Goal: Use online tool/utility: Utilize a website feature to perform a specific function

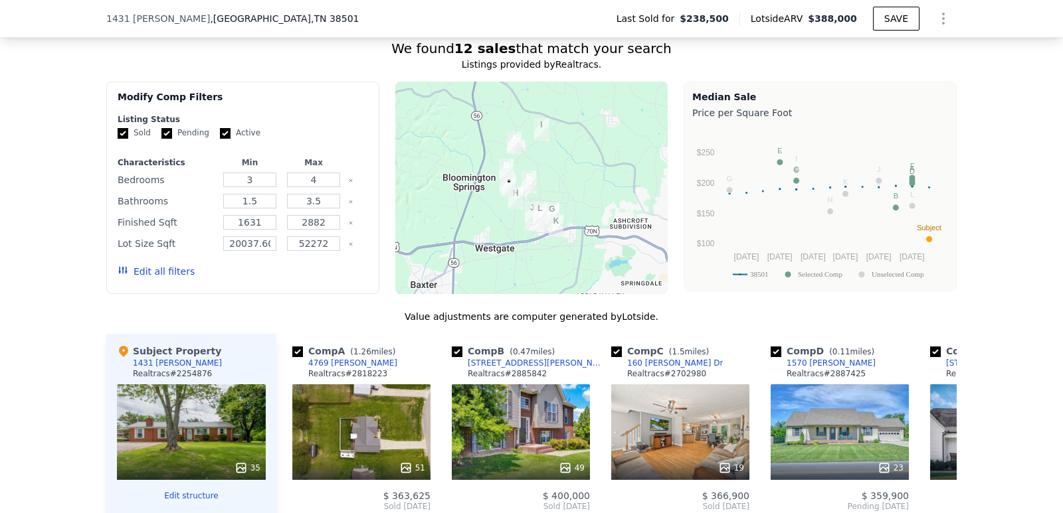
scroll to position [1213, 0]
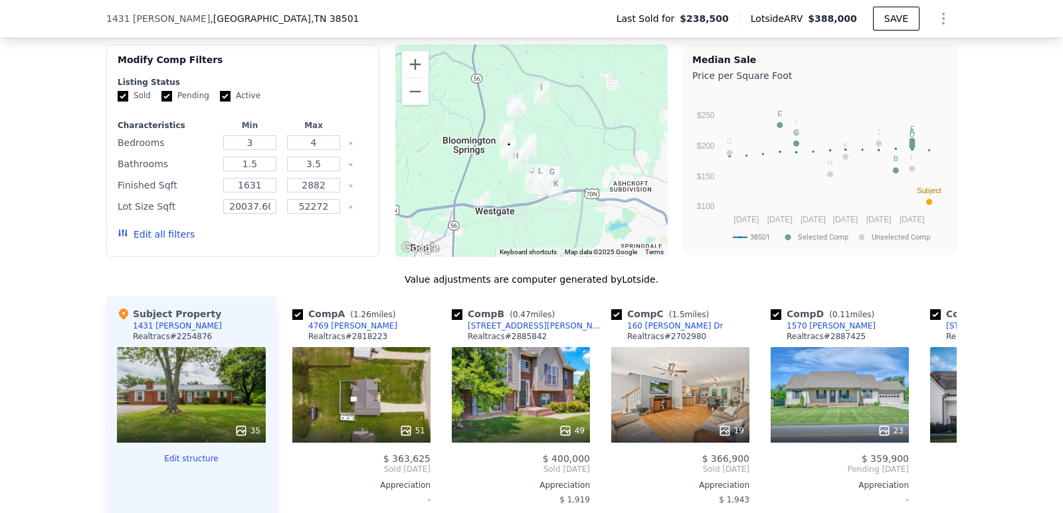
click at [149, 241] on button "Edit all filters" at bounding box center [156, 234] width 77 height 13
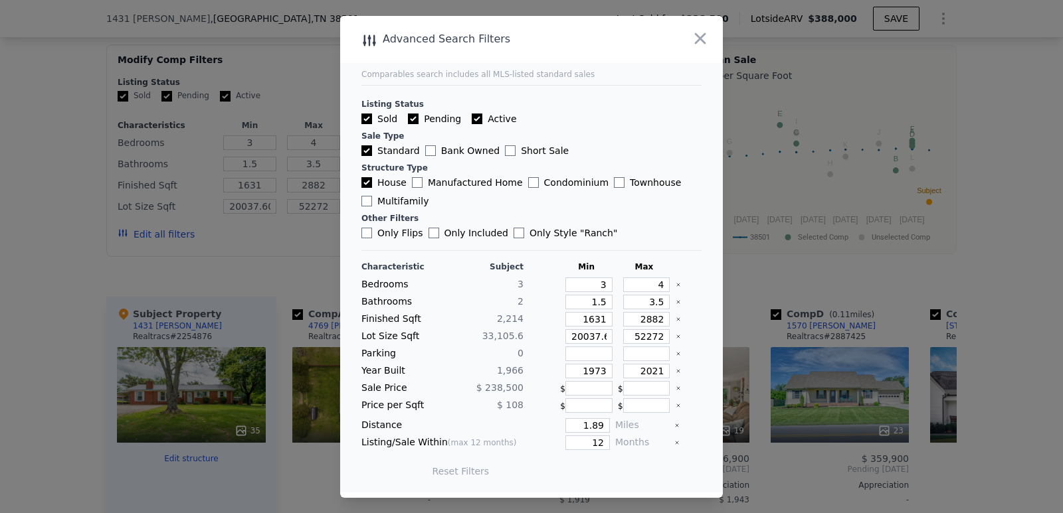
click at [700, 41] on icon "button" at bounding box center [700, 38] width 19 height 19
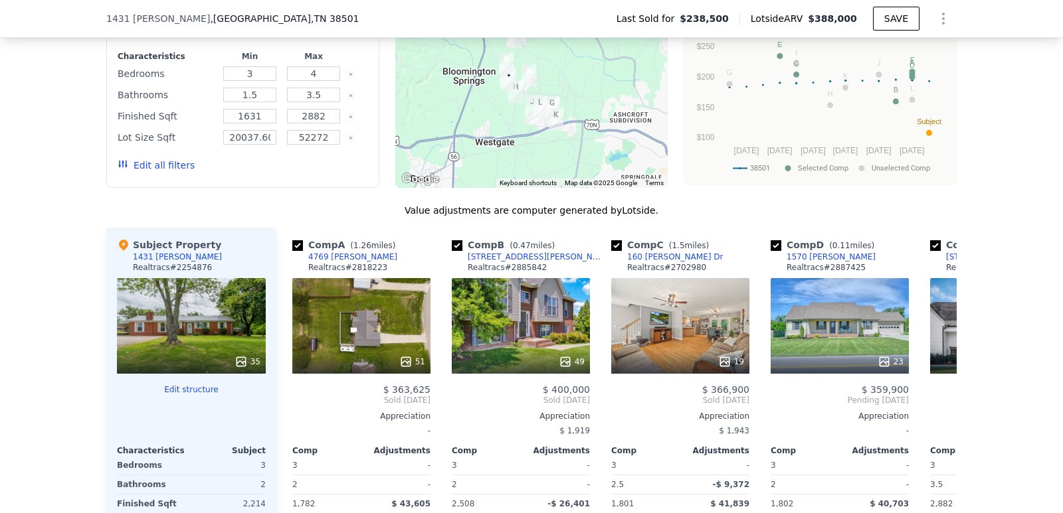
scroll to position [1261, 0]
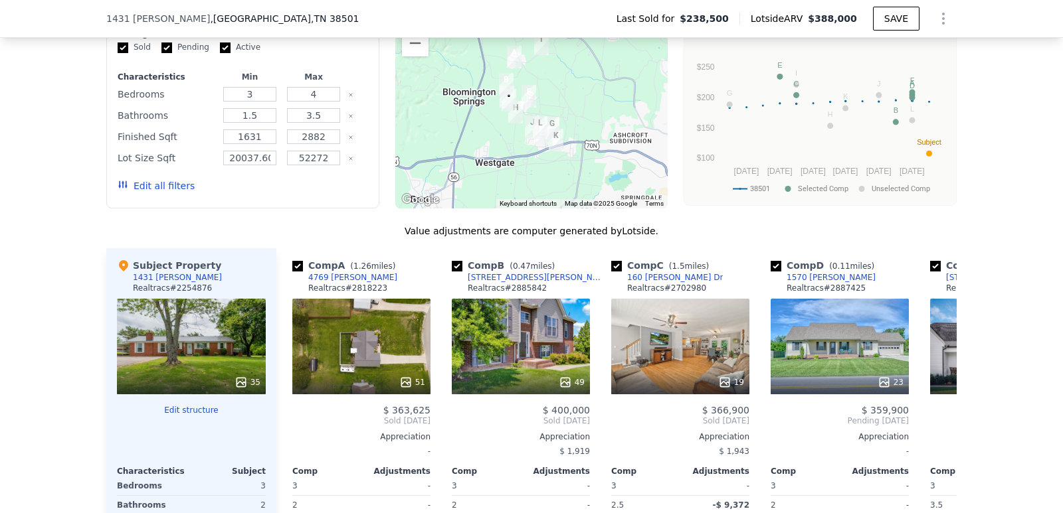
click at [167, 193] on button "Edit all filters" at bounding box center [156, 185] width 77 height 13
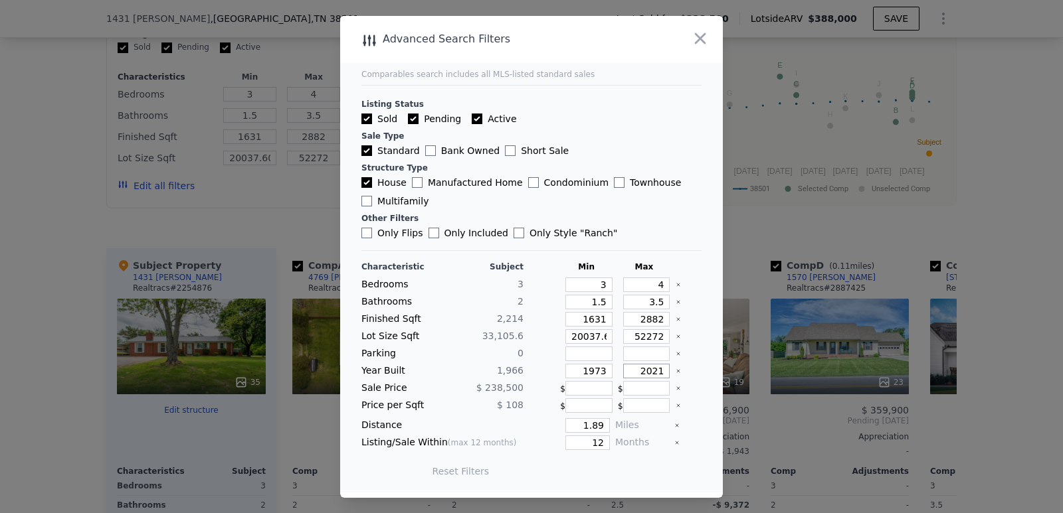
drag, startPoint x: 635, startPoint y: 365, endPoint x: 669, endPoint y: 367, distance: 33.9
click at [669, 367] on div "Year Built 1,966 1973 2021" at bounding box center [531, 371] width 340 height 15
type input "205"
click at [658, 467] on div "Reset Filters Update Search" at bounding box center [531, 471] width 340 height 37
click at [627, 469] on button "Update Search" at bounding box center [605, 471] width 100 height 19
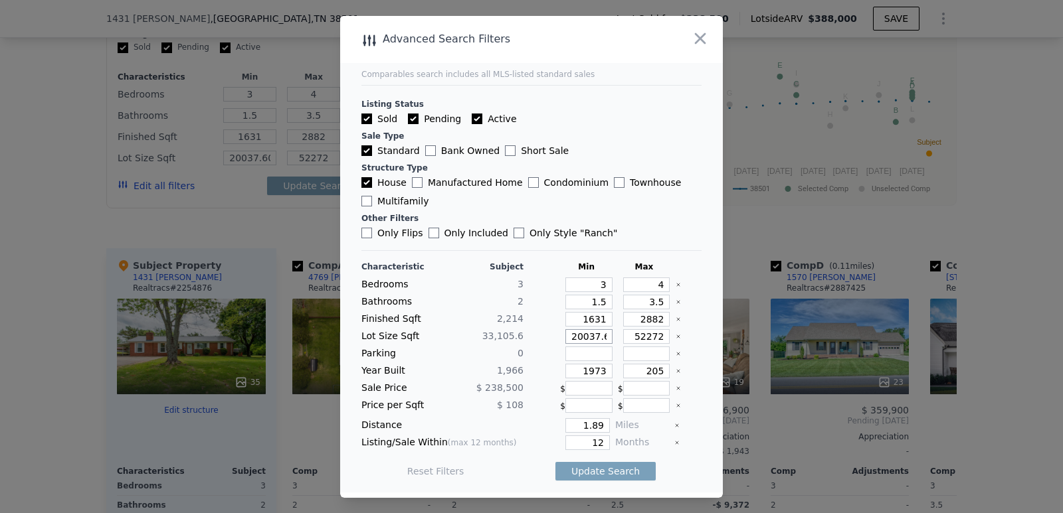
scroll to position [0, 54]
type input "20037.6"
type input "20037"
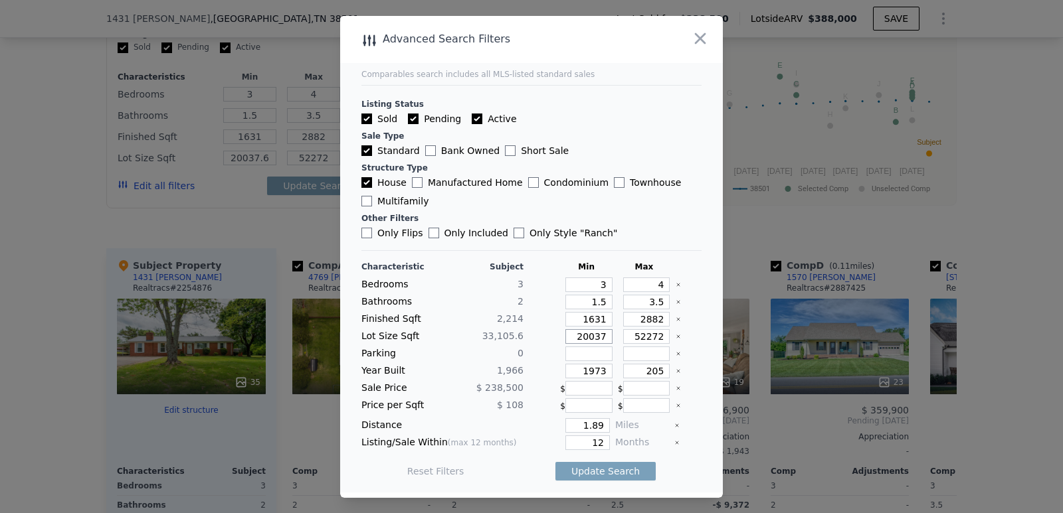
type input "20037"
type input "2003"
type input "20030"
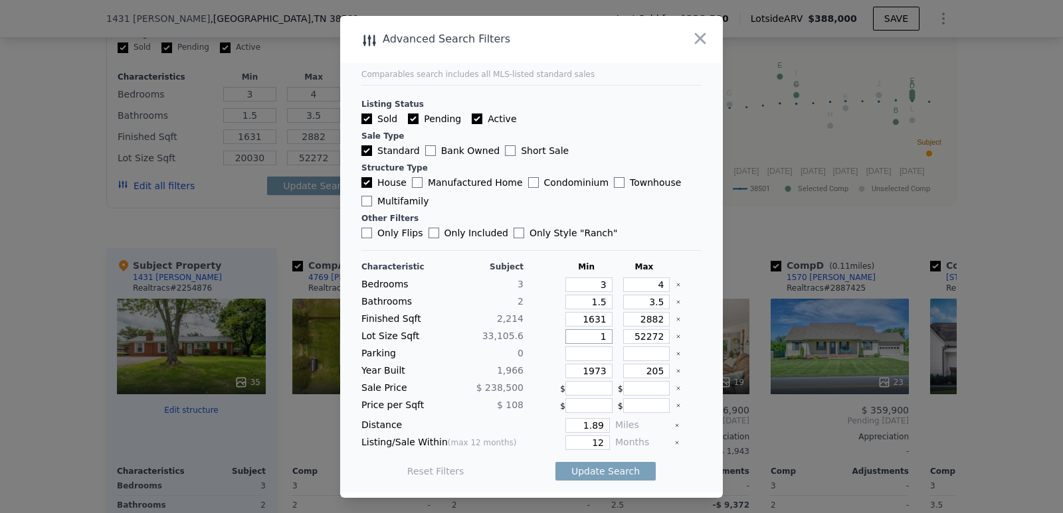
type input "10"
type input "1"
type input "100"
type input "10"
type input "100"
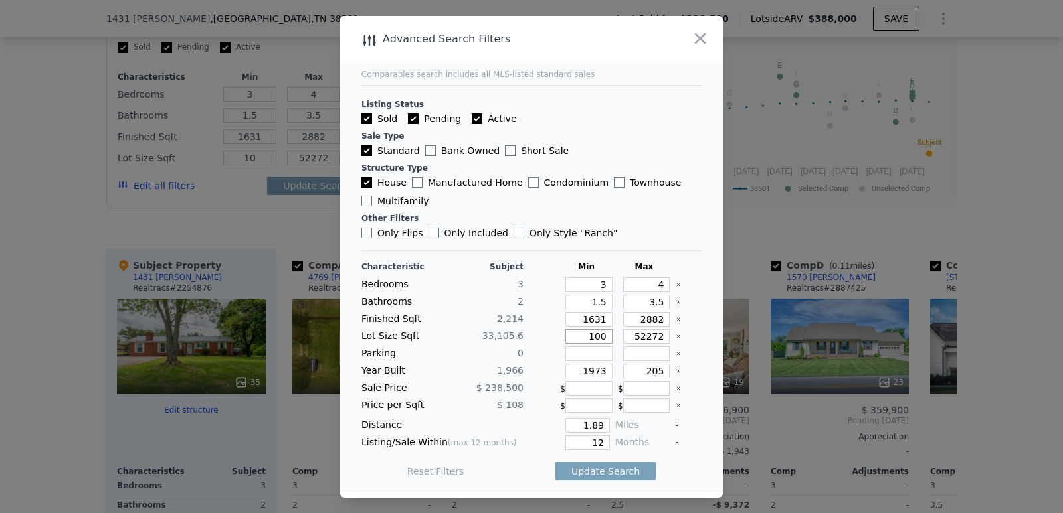
type input "100"
type input "1000"
type input "10000"
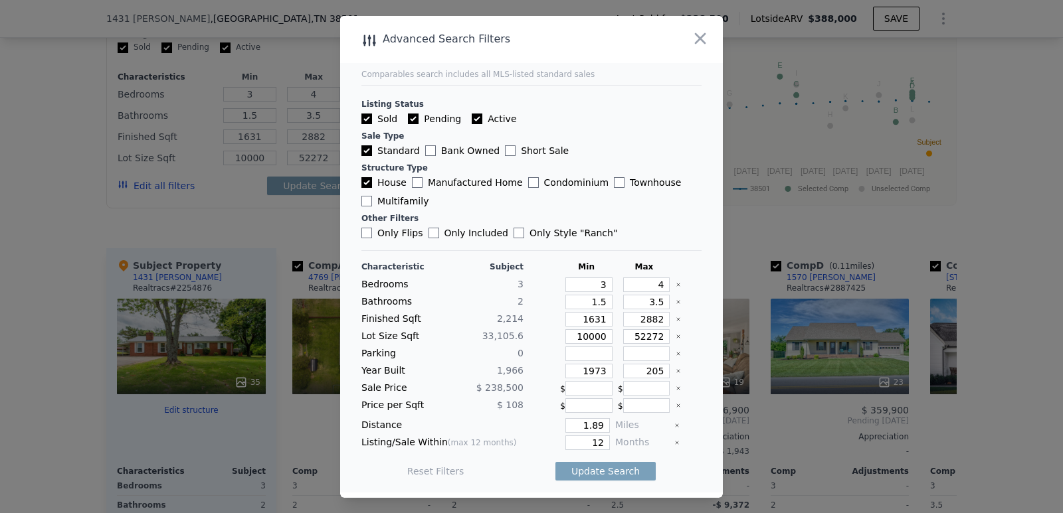
click at [596, 470] on button "Update Search" at bounding box center [605, 471] width 100 height 19
click at [591, 336] on input "10000" at bounding box center [588, 336] width 47 height 15
type input "1000"
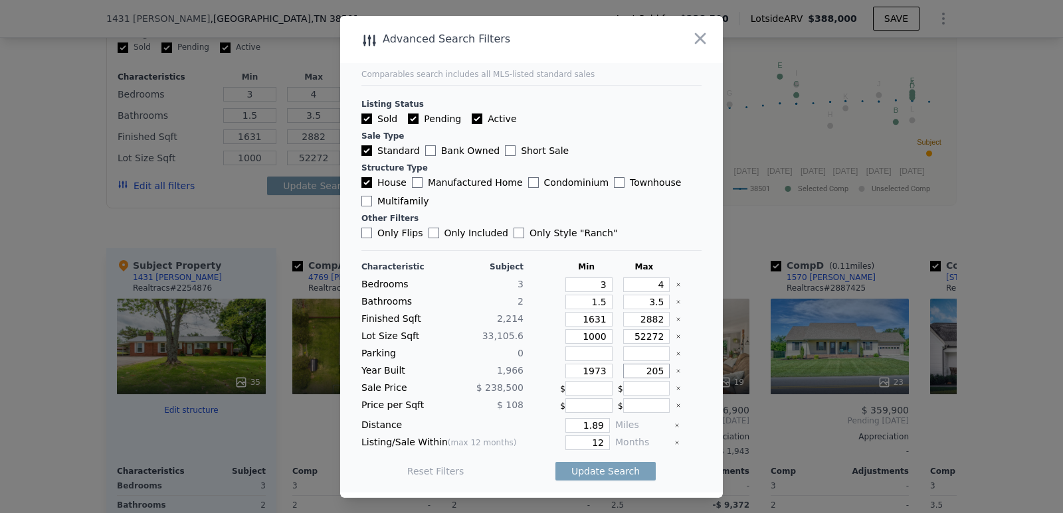
click at [654, 372] on input "205" at bounding box center [646, 371] width 47 height 15
type input "2005"
click at [595, 474] on button "Update Search" at bounding box center [605, 471] width 100 height 19
checkbox input "false"
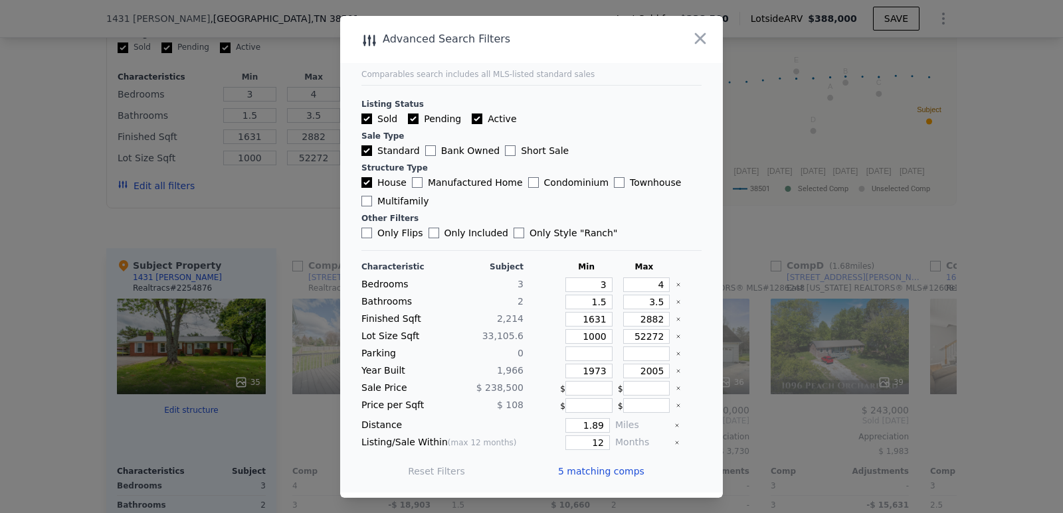
click at [700, 39] on icon "button" at bounding box center [700, 38] width 11 height 11
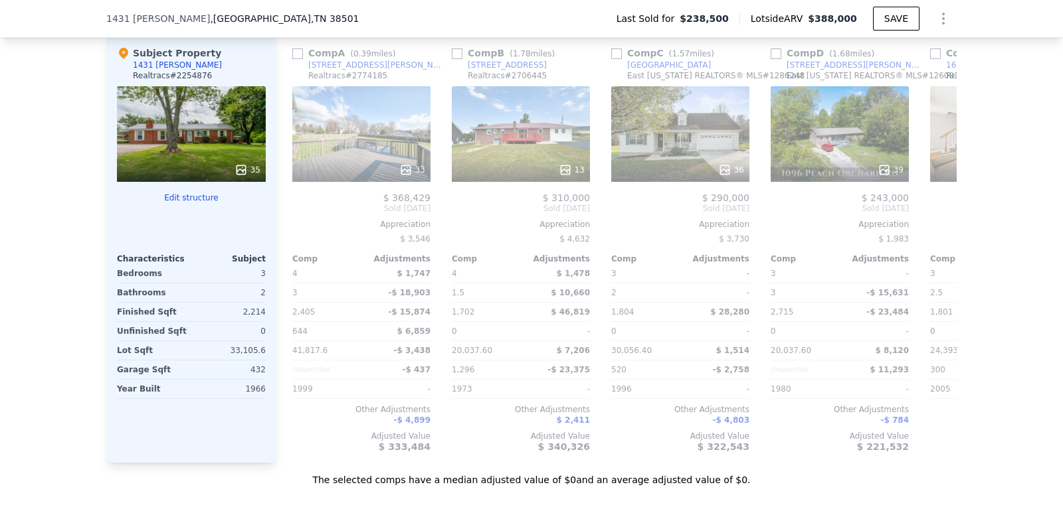
scroll to position [1497, 0]
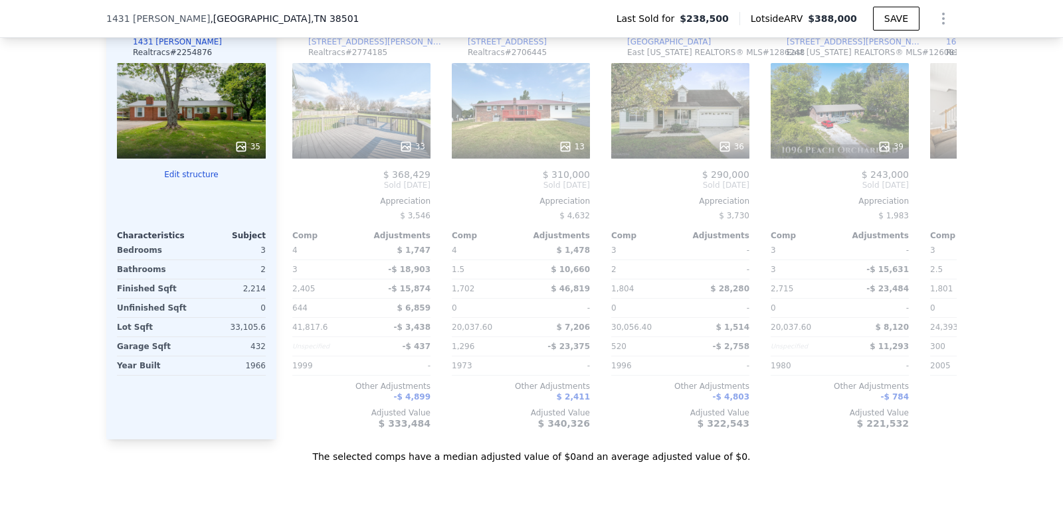
click at [181, 180] on button "Edit structure" at bounding box center [191, 174] width 149 height 11
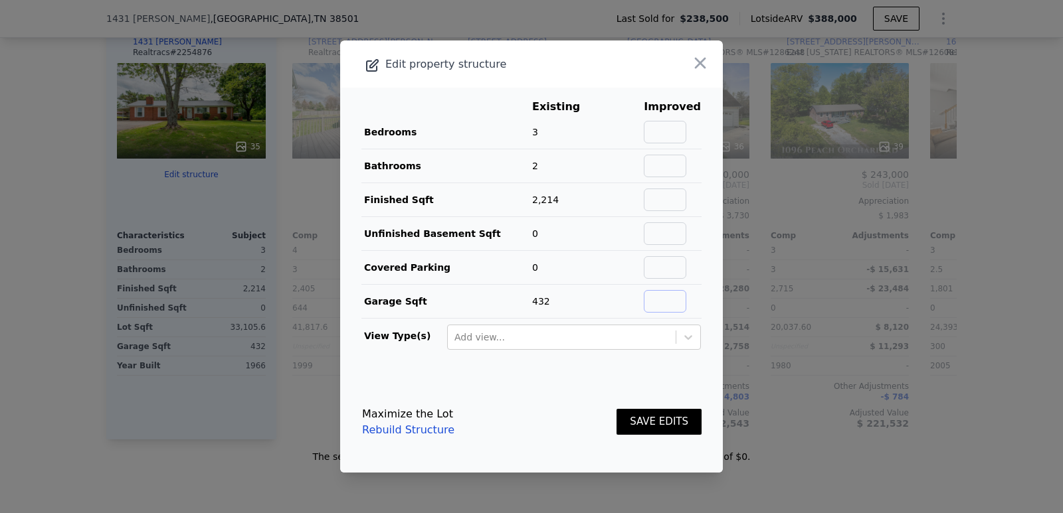
click at [662, 304] on input "text" at bounding box center [665, 301] width 43 height 23
type input "0"
click at [665, 191] on input "text" at bounding box center [665, 200] width 43 height 23
click at [673, 134] on input "text" at bounding box center [665, 132] width 43 height 23
type input "4"
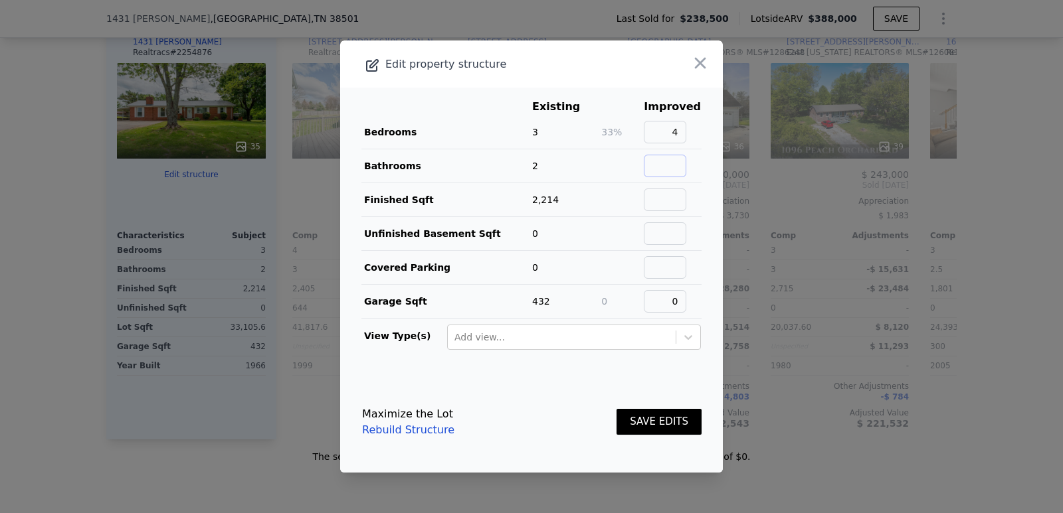
click at [665, 165] on input "text" at bounding box center [665, 166] width 43 height 23
type input "2"
click at [637, 424] on button "SAVE EDITS" at bounding box center [658, 422] width 85 height 26
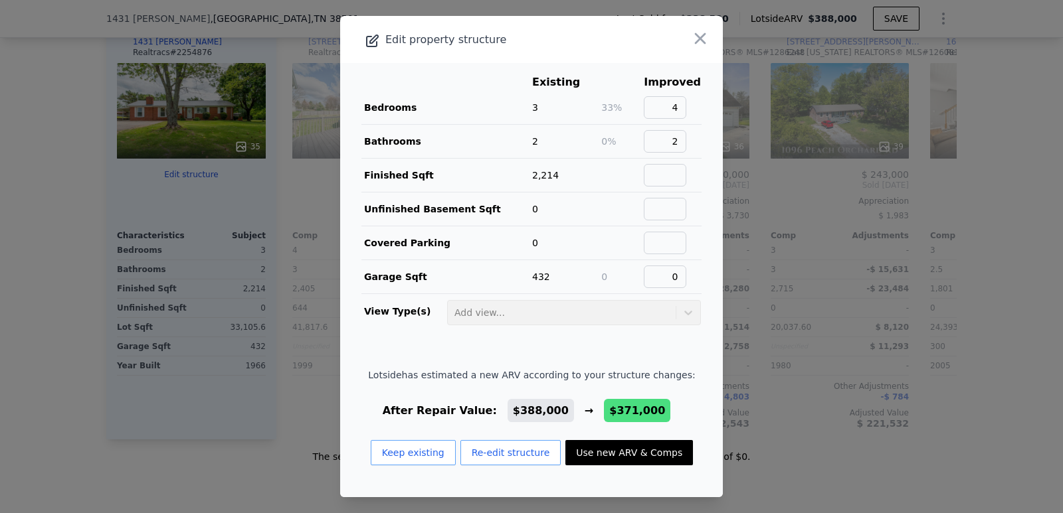
click at [612, 450] on button "Use new ARV & Comps" at bounding box center [629, 452] width 128 height 25
type input "20037.600000000002"
type input "$ 371,000"
type input "$ 93,916"
checkbox input "true"
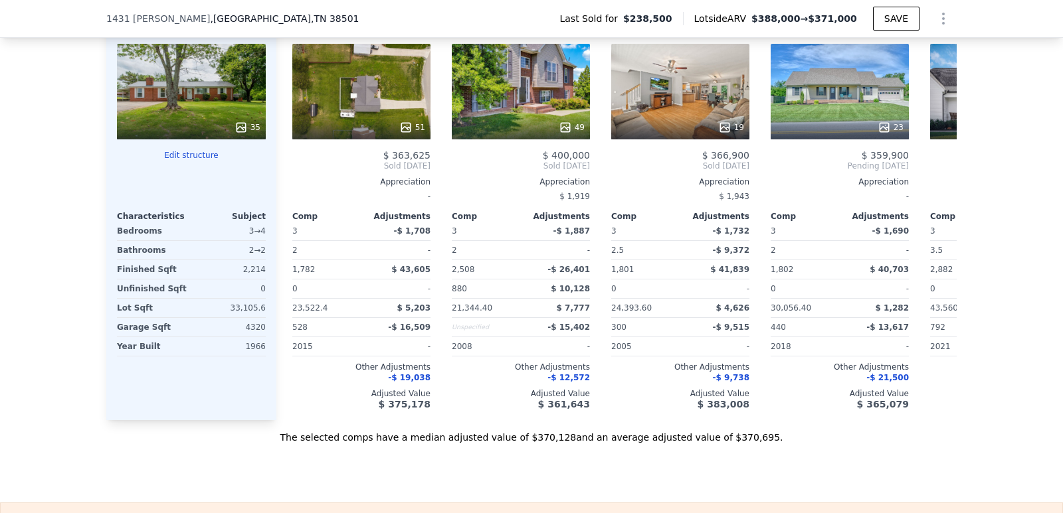
scroll to position [1562, 0]
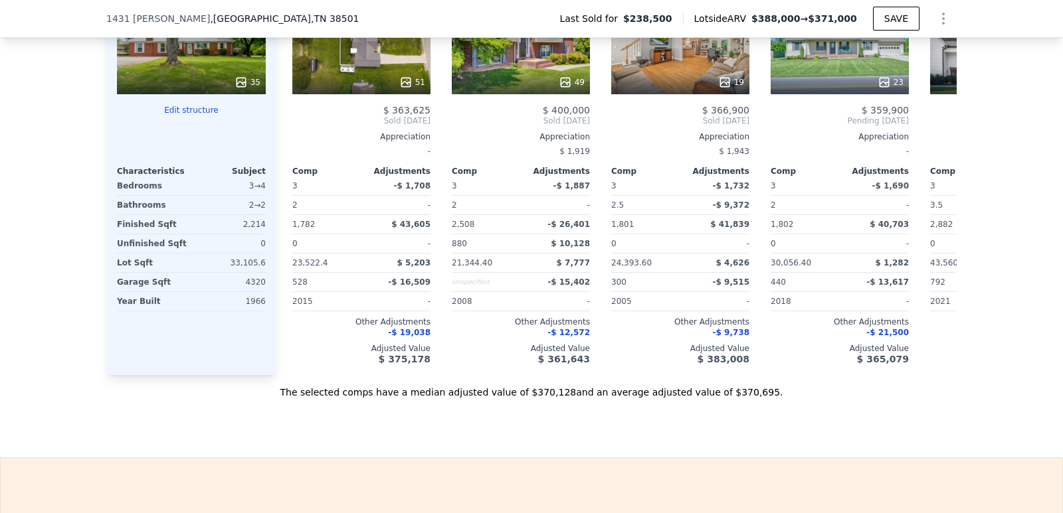
click at [943, 27] on button "Show Options" at bounding box center [943, 18] width 27 height 27
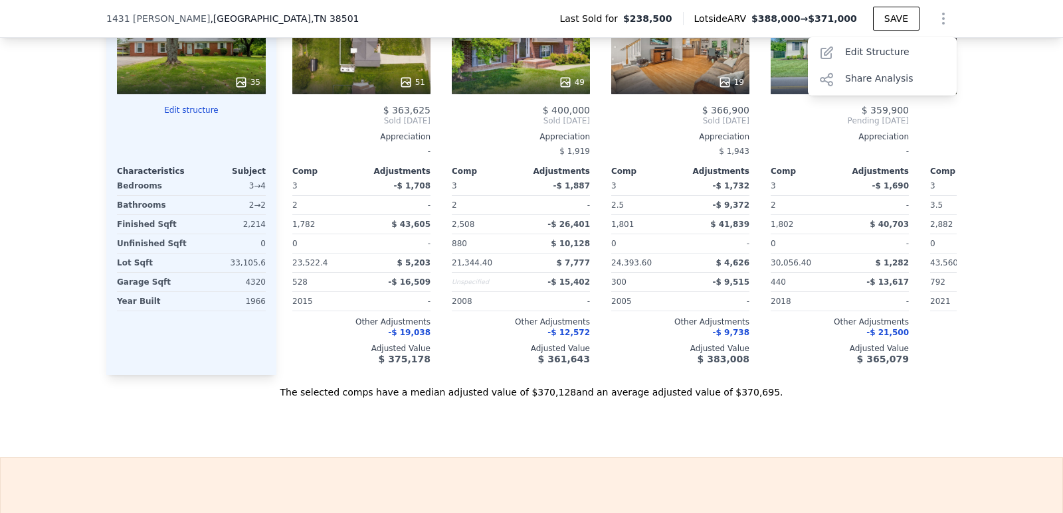
click at [896, 83] on div "Share Analysis" at bounding box center [882, 79] width 149 height 27
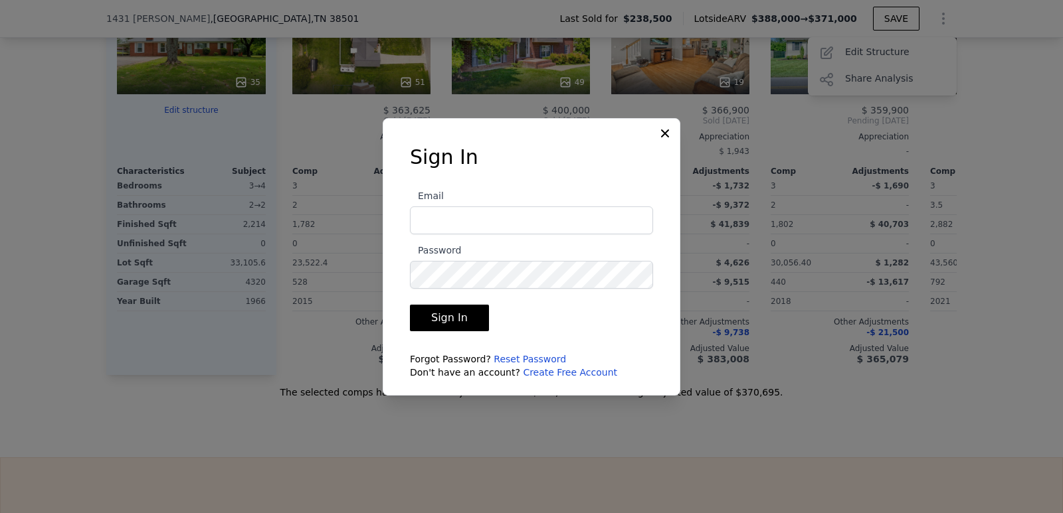
type input "[PERSON_NAME][EMAIL_ADDRESS][DOMAIN_NAME]"
click at [453, 319] on button "Sign In" at bounding box center [449, 318] width 79 height 27
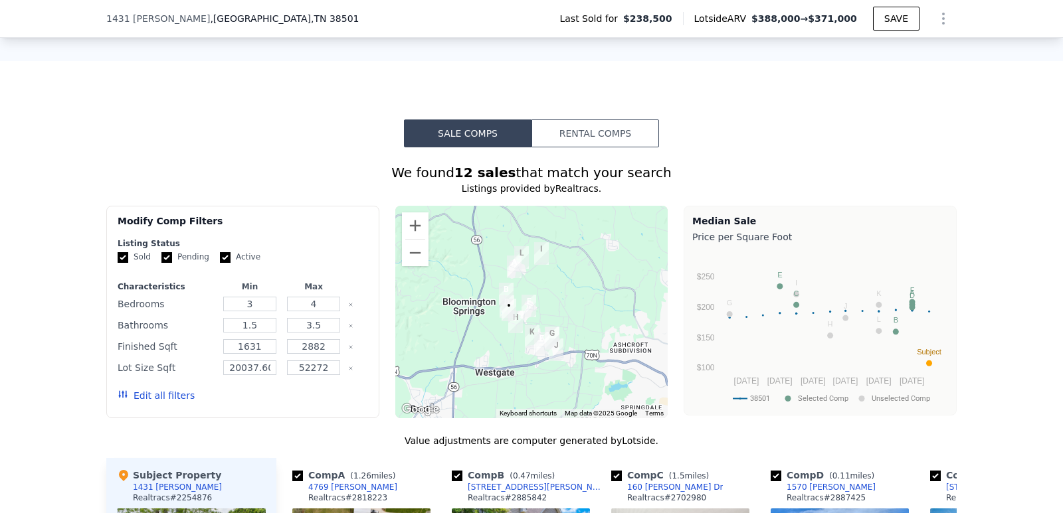
scroll to position [0, 5]
type input "$ 388,000"
type input "$ 109,897"
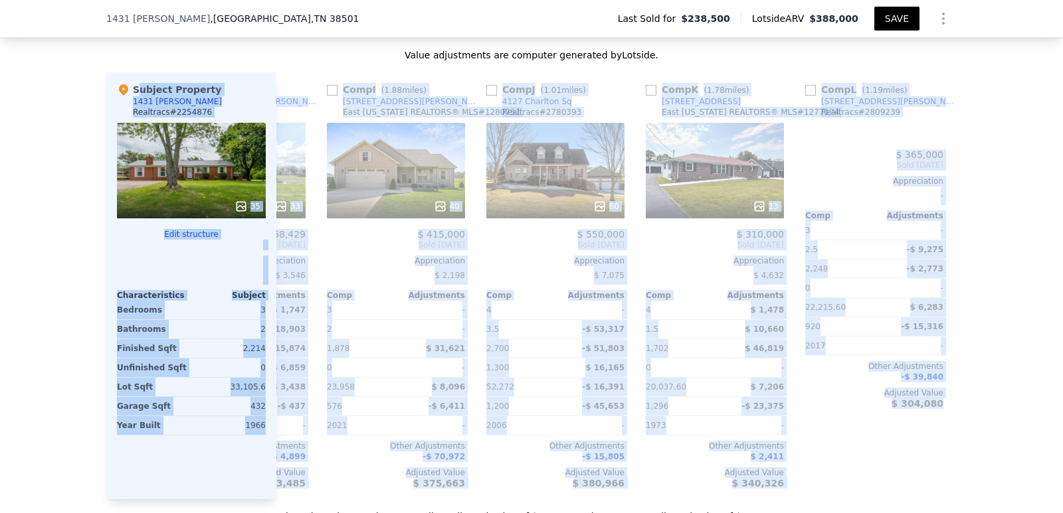
scroll to position [0, 1265]
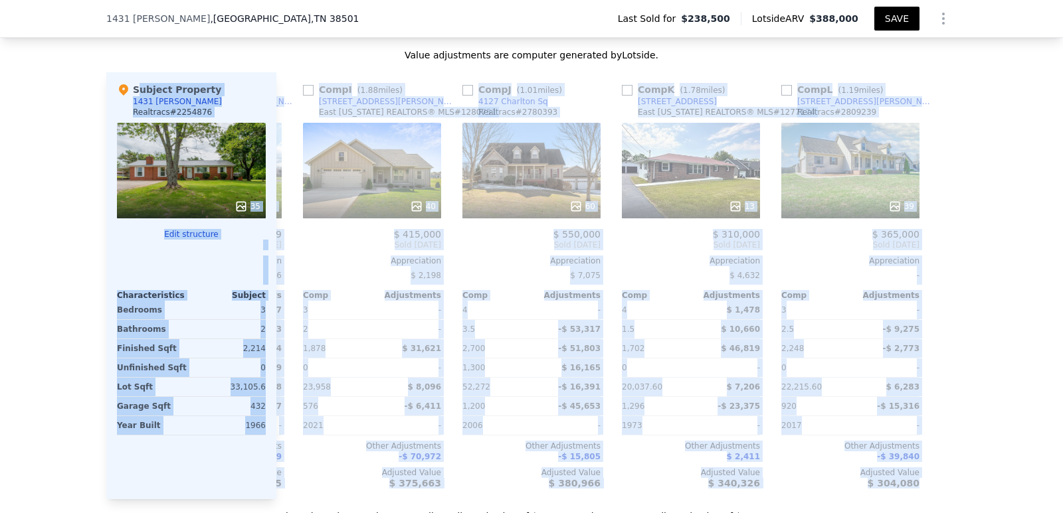
drag, startPoint x: 64, startPoint y: 74, endPoint x: 1050, endPoint y: 268, distance: 1004.7
click at [1050, 268] on div "We found 12 sales that match your search Listings provided by Realtracs . Filte…" at bounding box center [531, 143] width 1063 height 762
copy div "Loremip Dolorsit 7186 Ametcons Ad Elitseddo # 1574392 06 Eius temporinc Utlabor…"
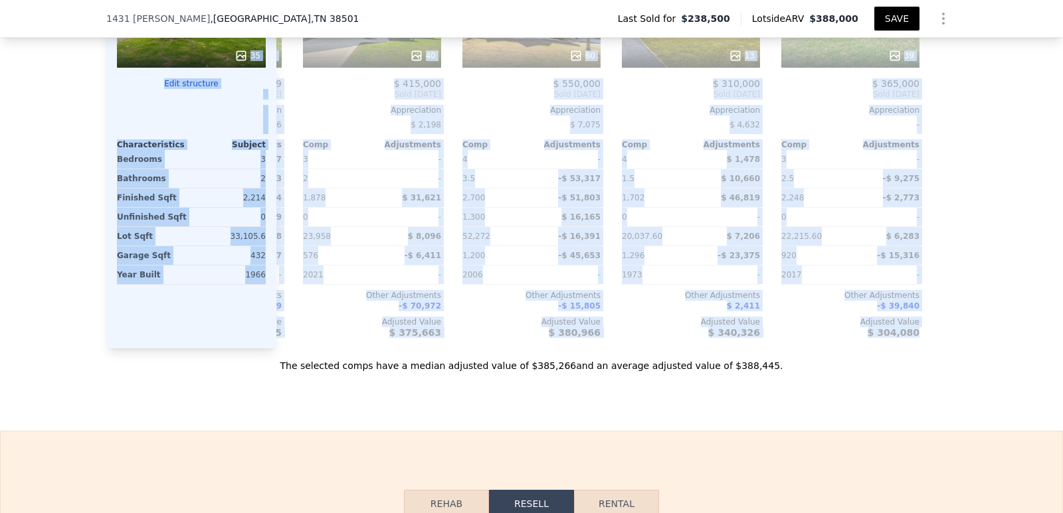
scroll to position [1590, 0]
